Goal: Task Accomplishment & Management: Manage account settings

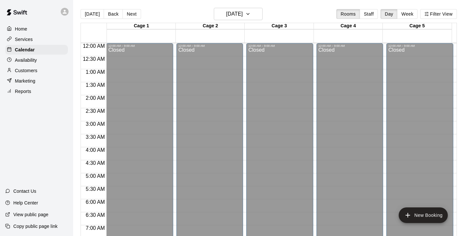
scroll to position [202, 0]
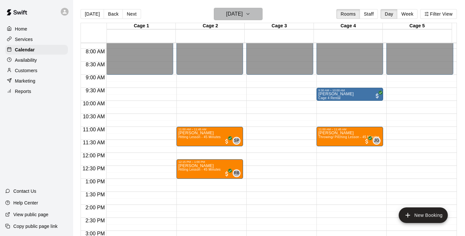
click at [250, 13] on icon "button" at bounding box center [247, 14] width 5 height 8
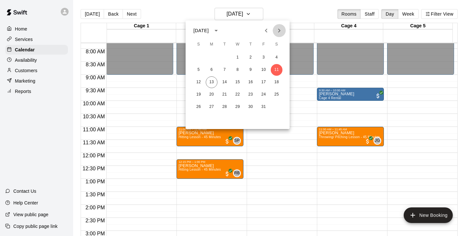
click at [277, 28] on icon "Next month" at bounding box center [279, 31] width 8 height 8
click at [276, 57] on button "1" at bounding box center [277, 58] width 12 height 12
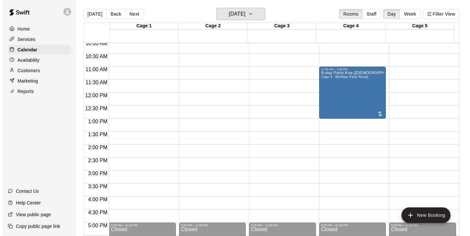
scroll to position [265, 0]
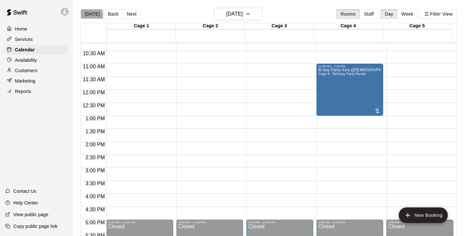
click at [89, 15] on button "[DATE]" at bounding box center [92, 14] width 23 height 10
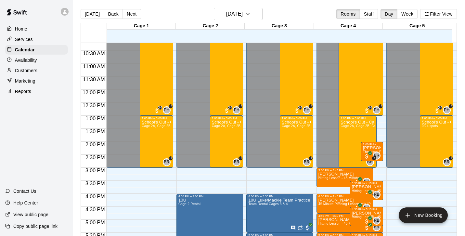
click at [284, 65] on div "School's Out - Camps On! Session 2 ([DATE]) 28/28 spots" at bounding box center [297, 134] width 30 height 236
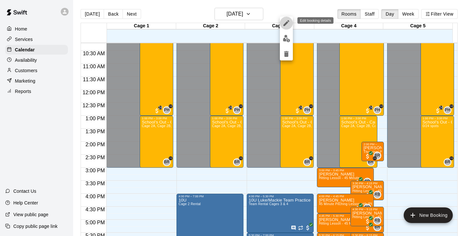
click at [288, 21] on icon "edit" at bounding box center [286, 23] width 8 height 8
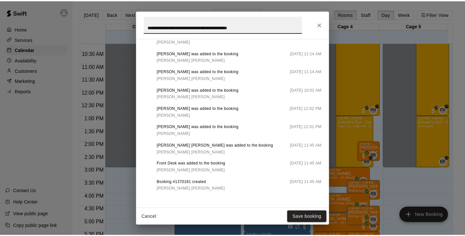
scroll to position [818, 0]
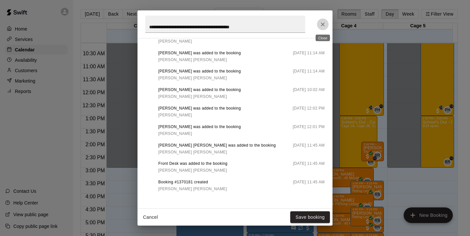
click at [324, 23] on icon "Close" at bounding box center [323, 24] width 4 height 4
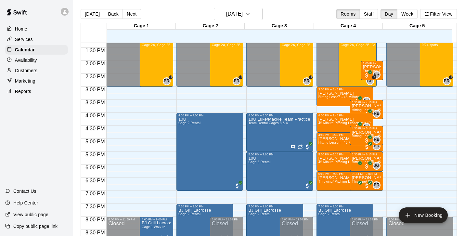
scroll to position [348, 0]
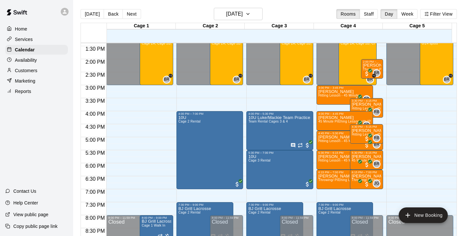
click at [26, 39] on p "Services" at bounding box center [24, 39] width 18 height 6
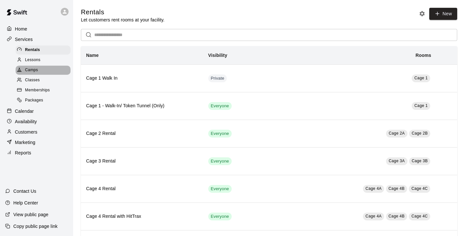
click at [36, 68] on span "Camps" at bounding box center [31, 70] width 13 height 6
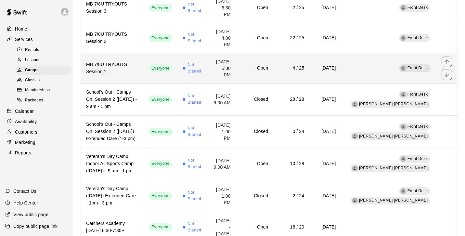
scroll to position [130, 0]
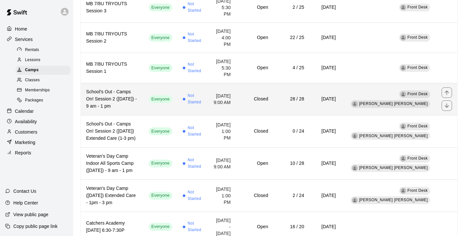
click at [116, 101] on h6 "School's Out - Camps On! Session 2 ([DATE]) - 9 am - 1 pm" at bounding box center [112, 98] width 52 height 21
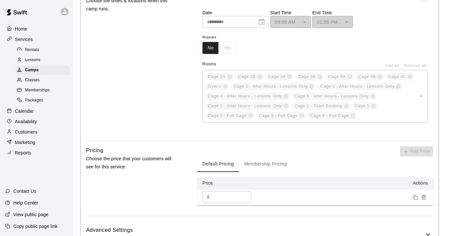
scroll to position [434, 0]
